Goal: Browse casually

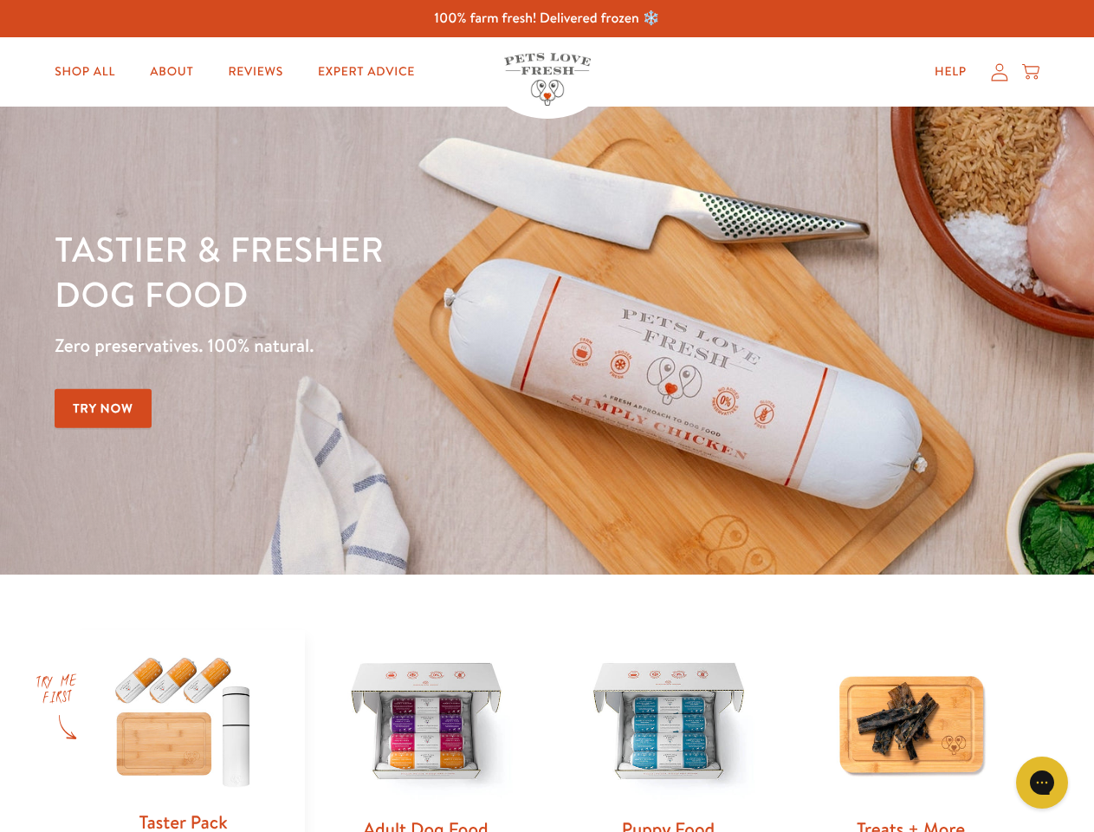
click at [547, 416] on div "Tastier & fresher dog food Zero preservatives. 100% natural. Try Now" at bounding box center [383, 340] width 657 height 229
click at [1042, 782] on icon "Gorgias live chat" at bounding box center [1042, 782] width 16 height 16
